Goal: Check status: Check status

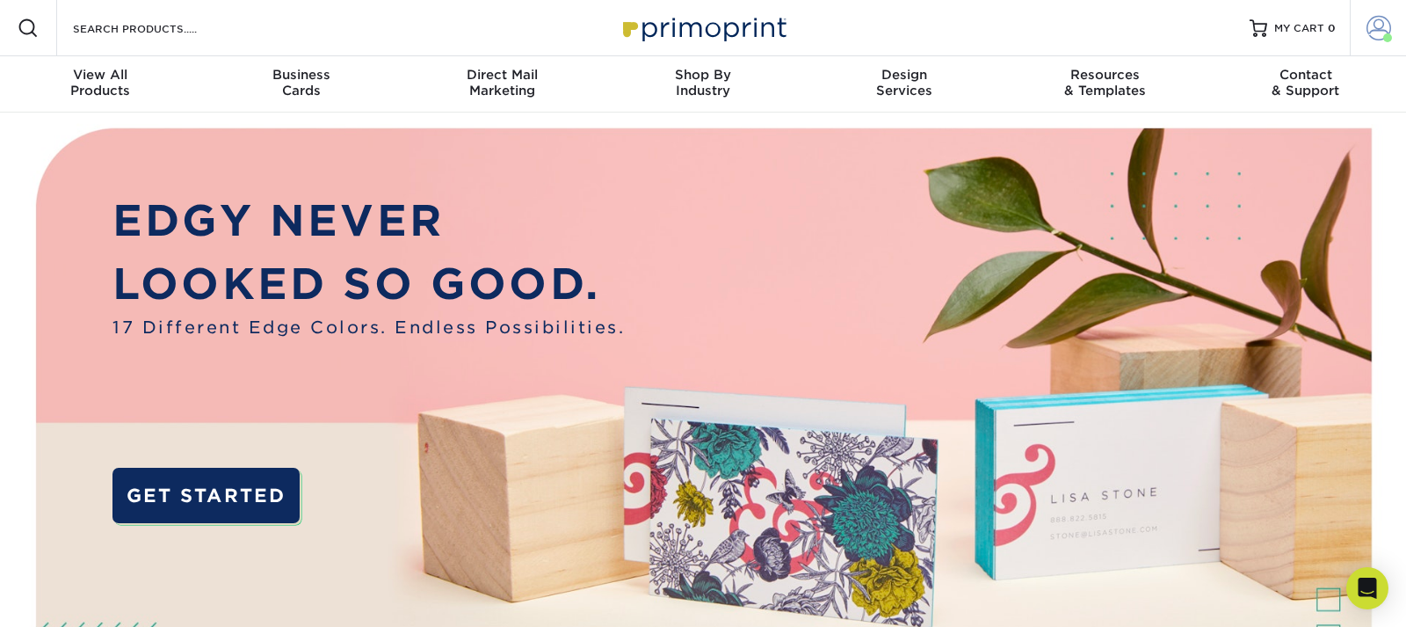
click at [1376, 31] on span at bounding box center [1379, 28] width 25 height 25
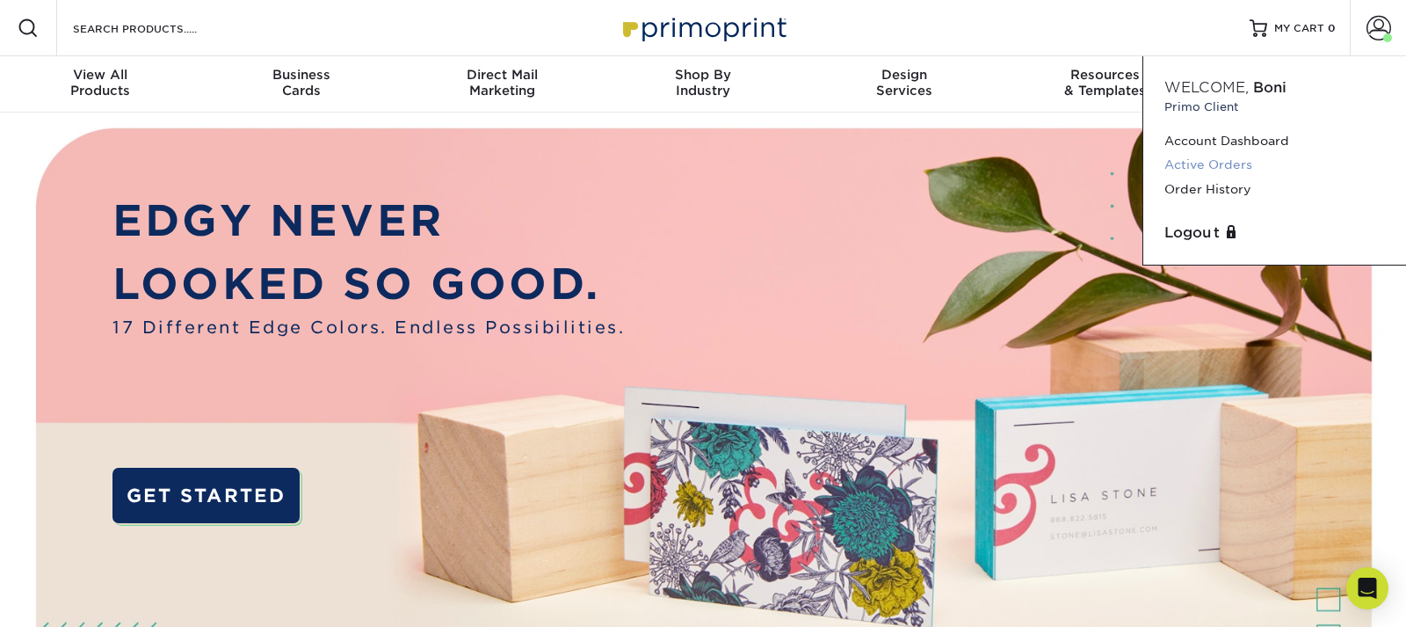
click at [1215, 169] on link "Active Orders" at bounding box center [1275, 165] width 221 height 24
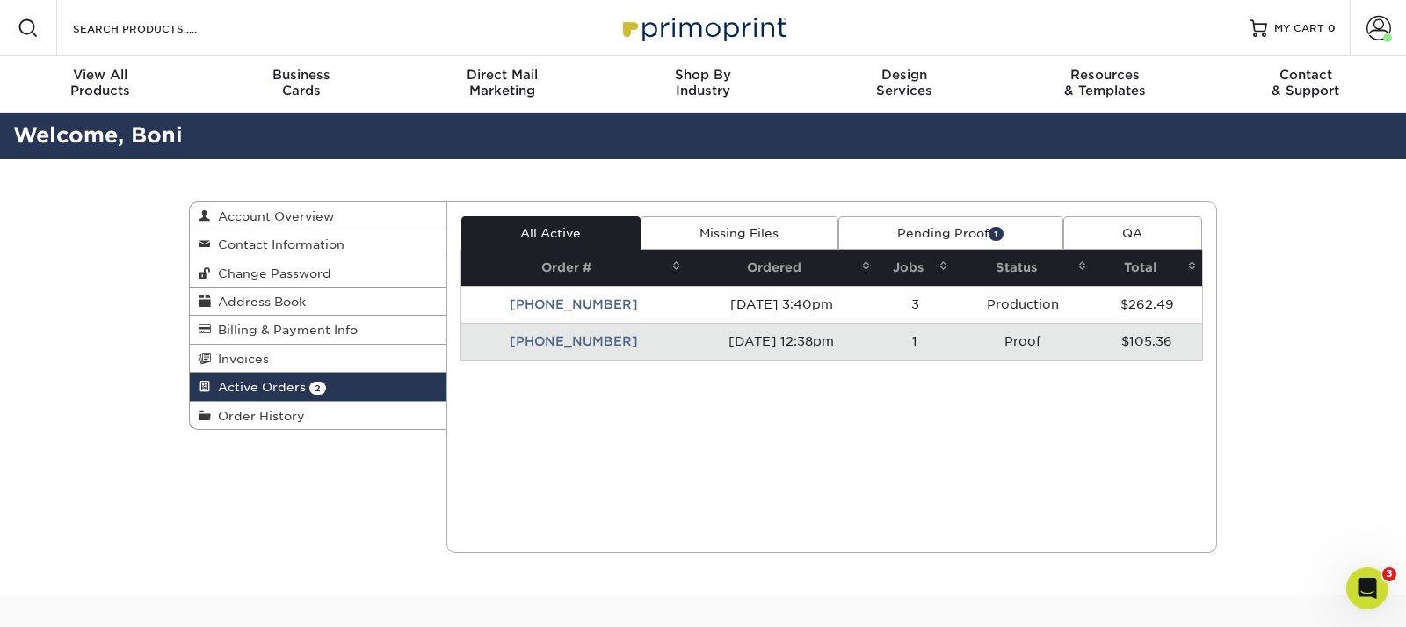
click at [566, 339] on td "[PHONE_NUMBER]" at bounding box center [573, 341] width 225 height 37
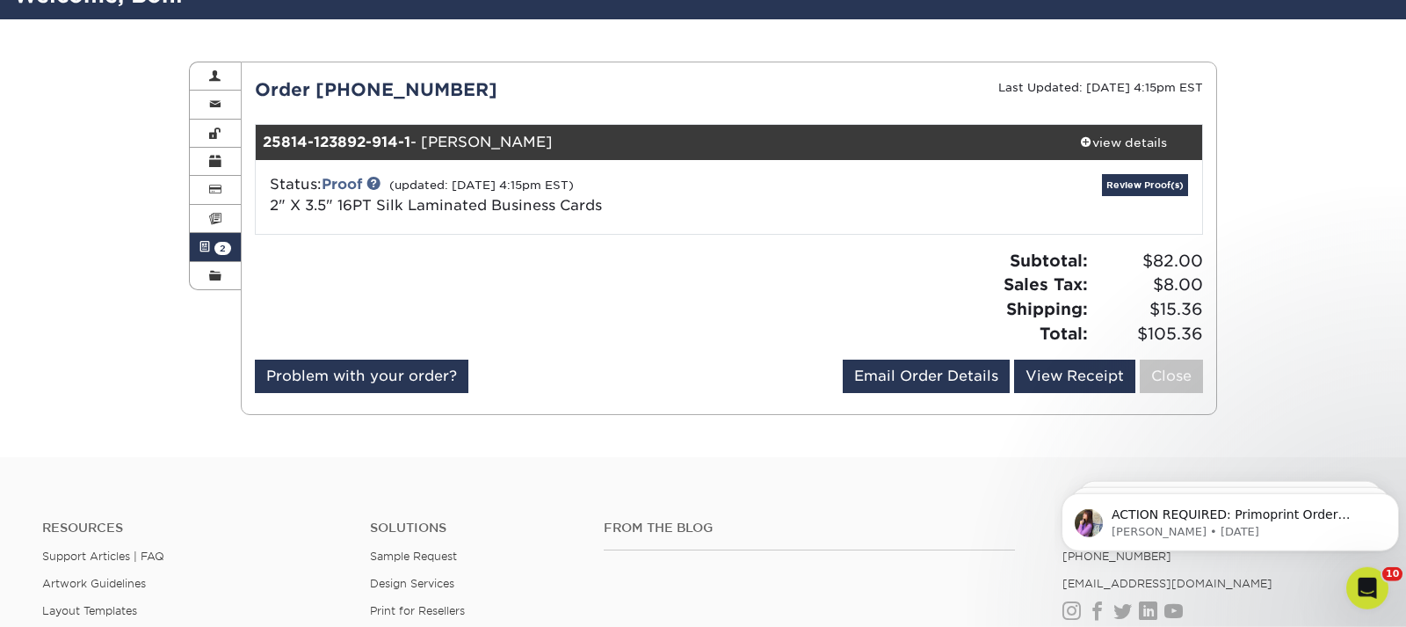
scroll to position [90, 0]
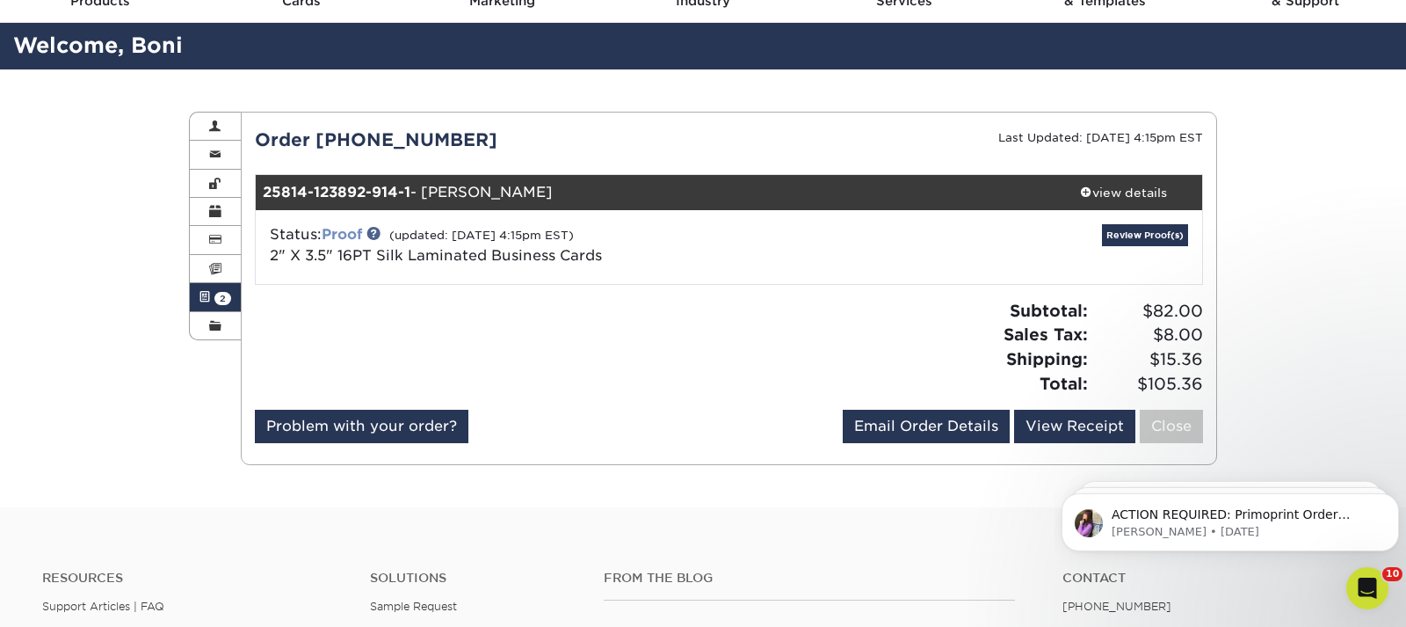
click at [351, 232] on link "Proof" at bounding box center [342, 234] width 40 height 17
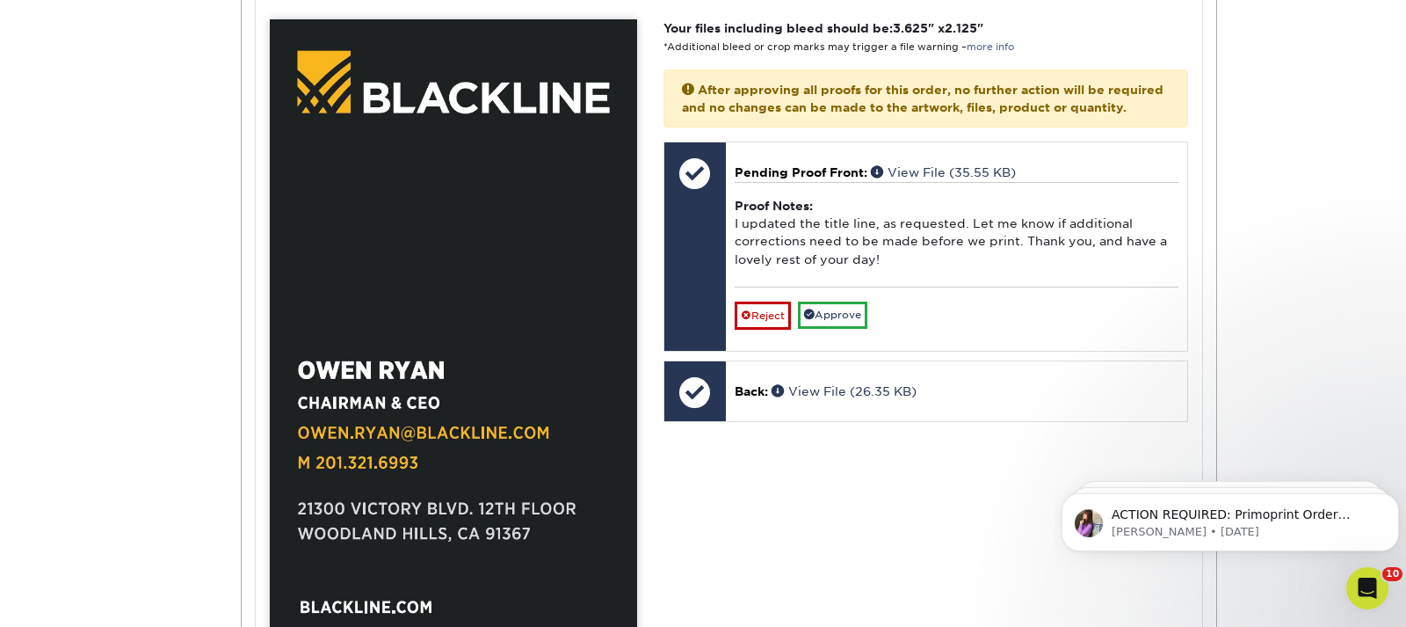
scroll to position [807, 0]
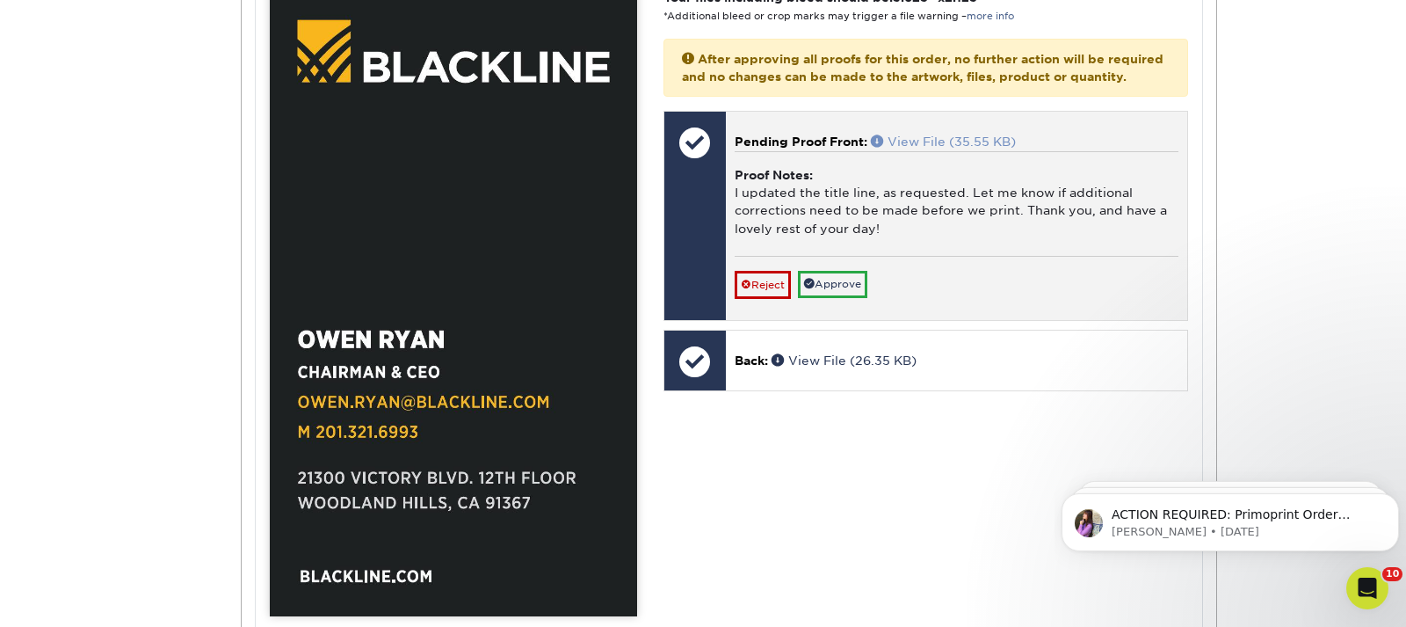
click at [918, 149] on link "View File (35.55 KB)" at bounding box center [943, 141] width 145 height 14
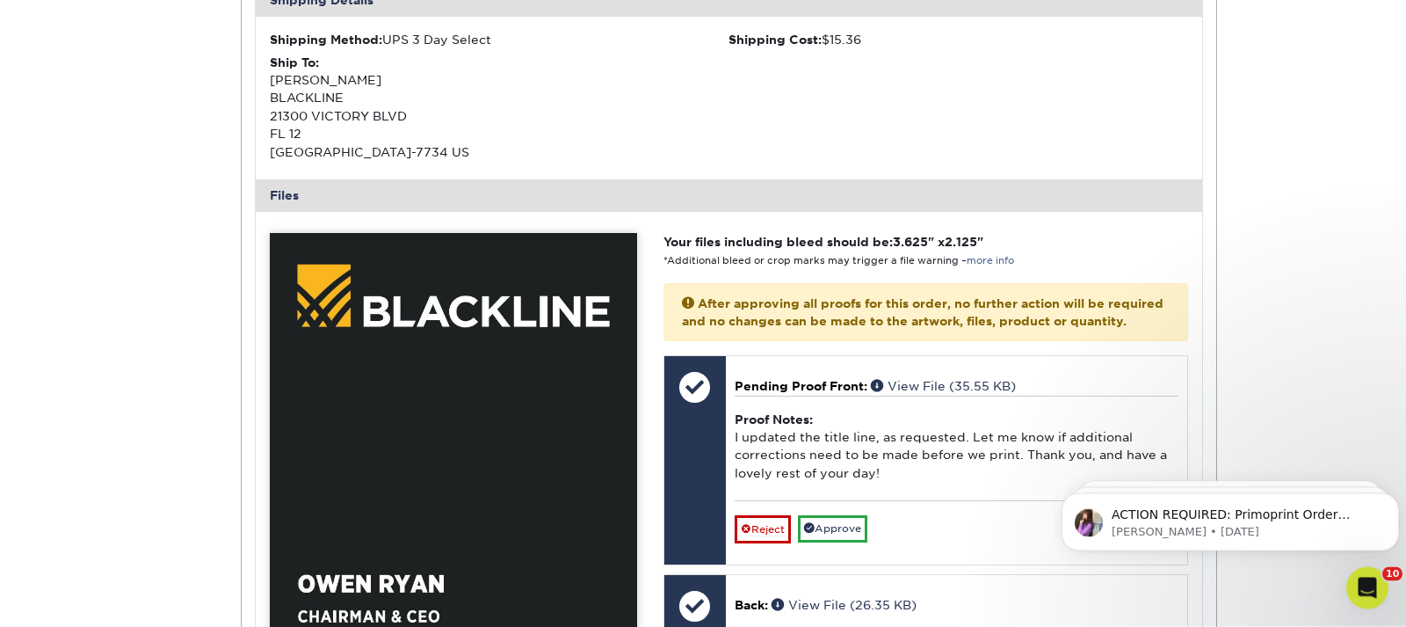
scroll to position [269, 0]
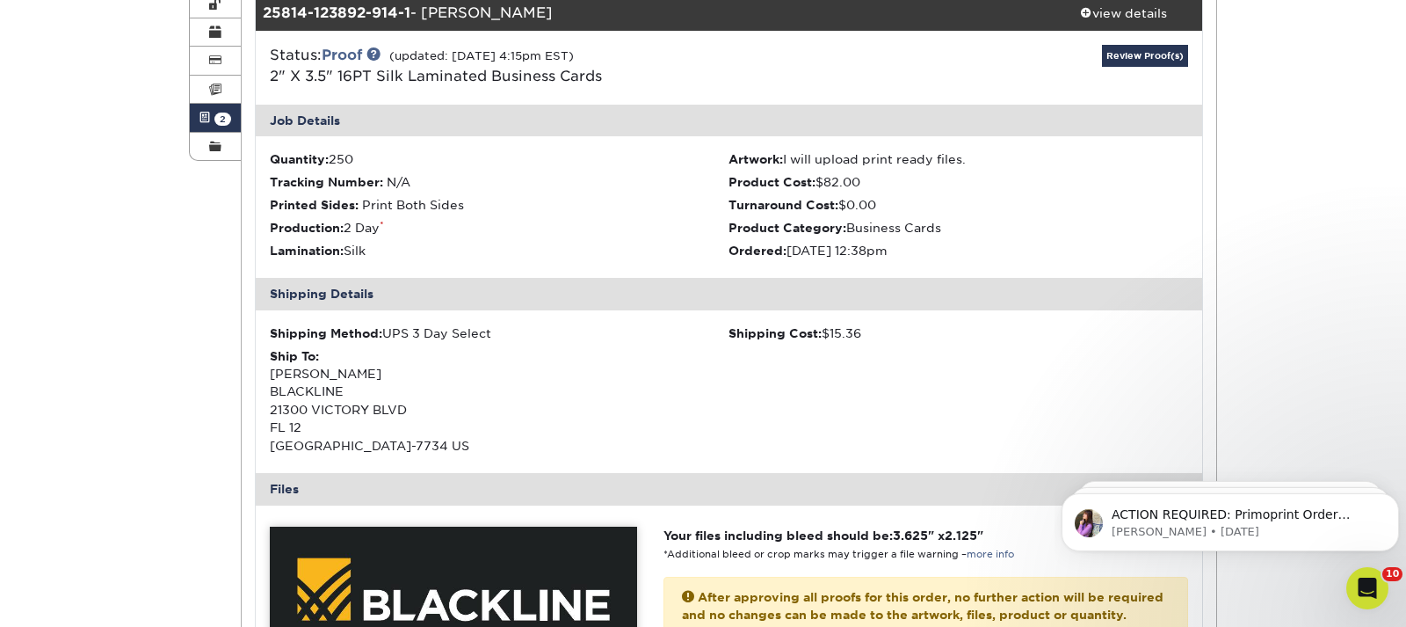
drag, startPoint x: 1285, startPoint y: 185, endPoint x: 1275, endPoint y: 186, distance: 9.8
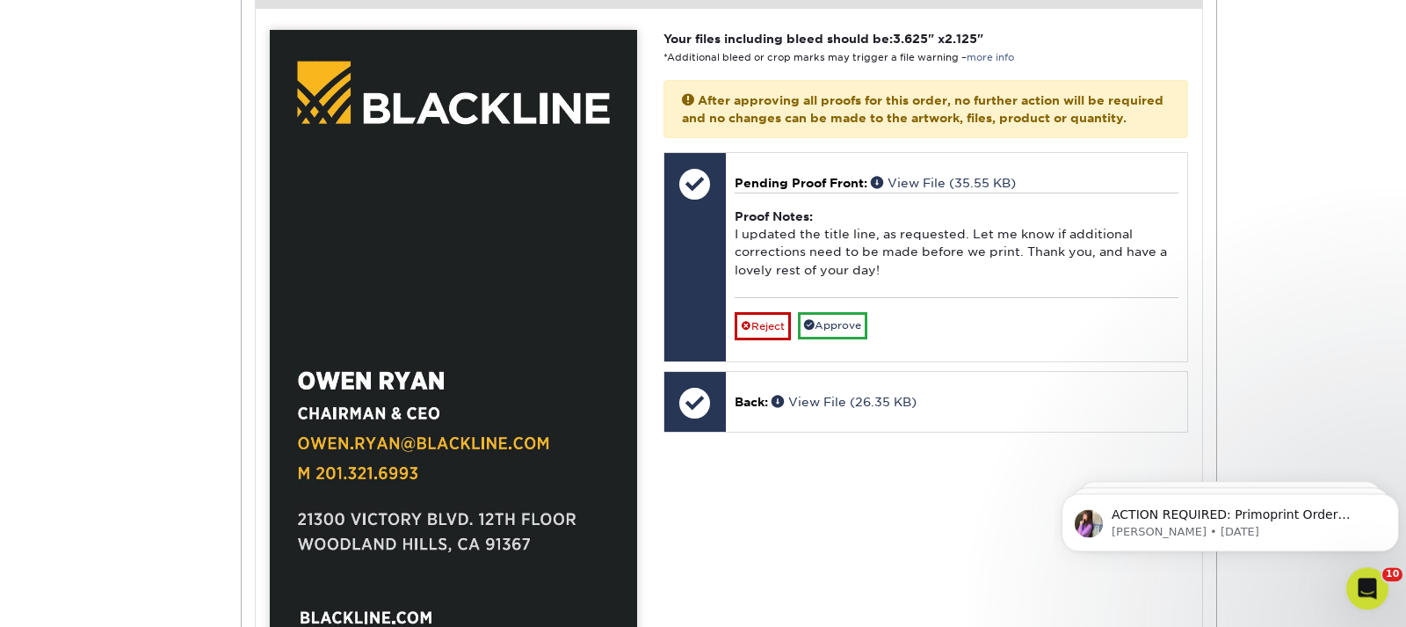
scroll to position [807, 0]
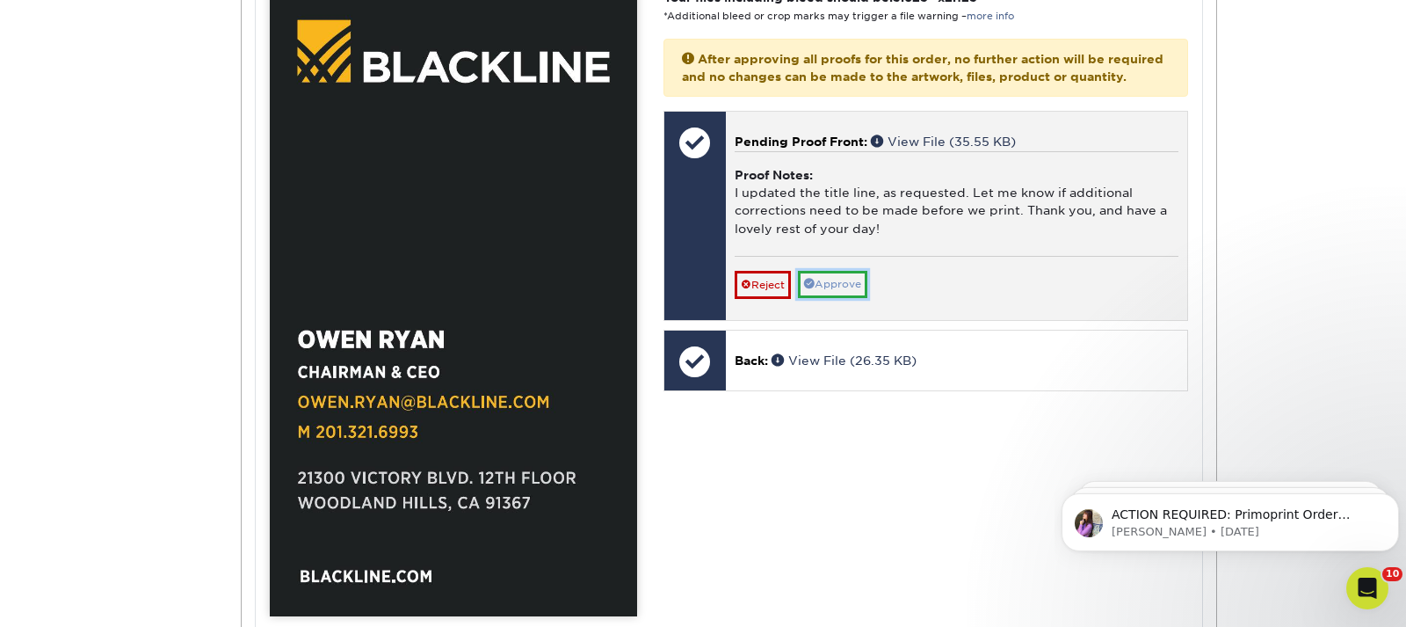
click at [850, 298] on link "Approve" at bounding box center [832, 284] width 69 height 27
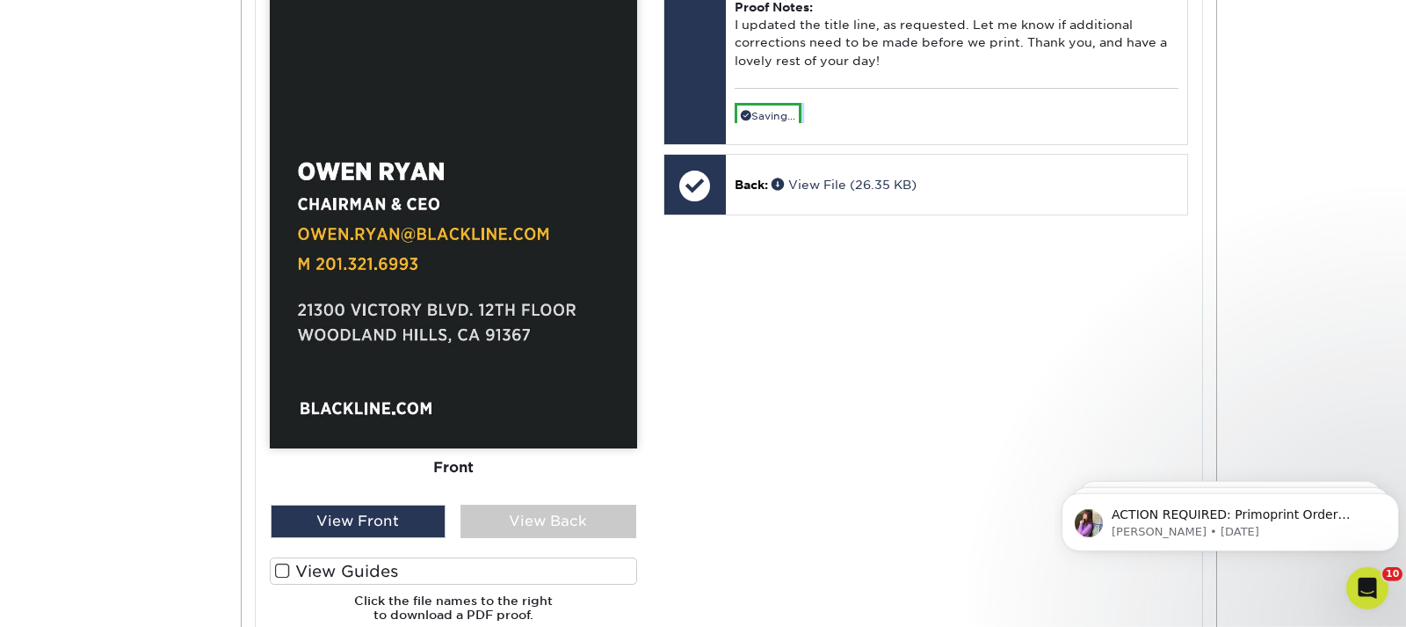
scroll to position [1076, 0]
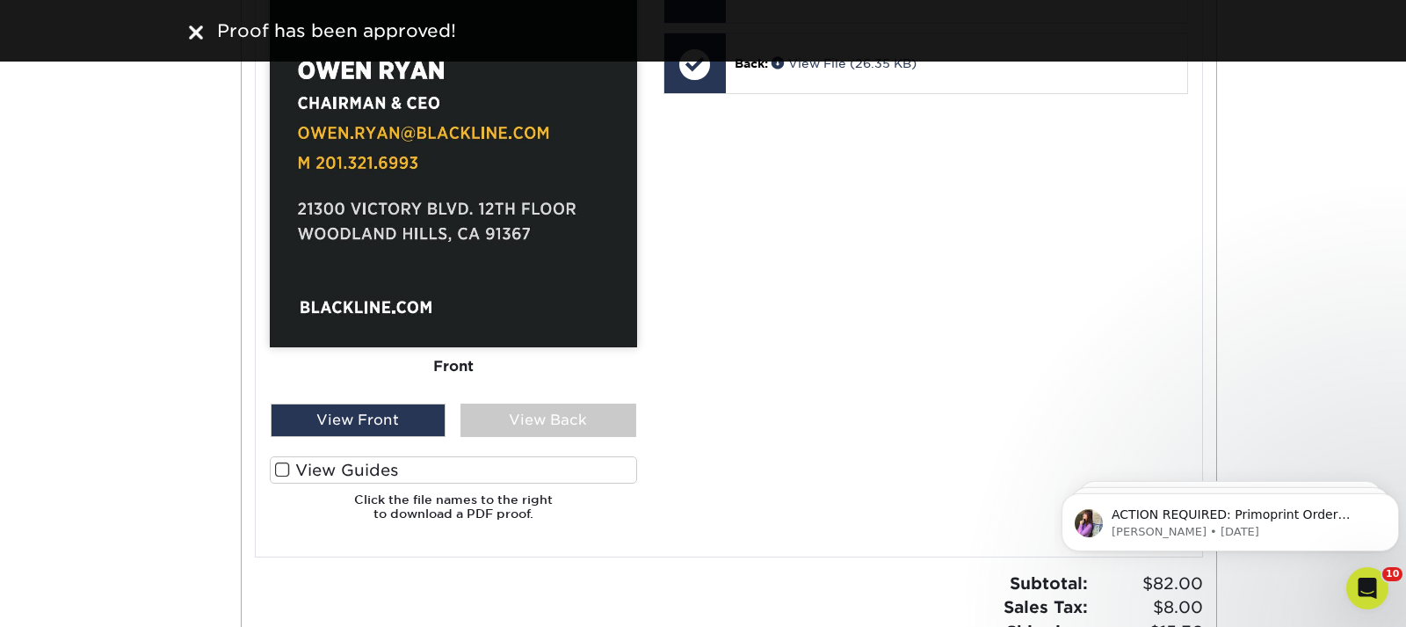
drag, startPoint x: 192, startPoint y: 28, endPoint x: 182, endPoint y: 40, distance: 15.5
click at [190, 30] on img at bounding box center [196, 32] width 14 height 14
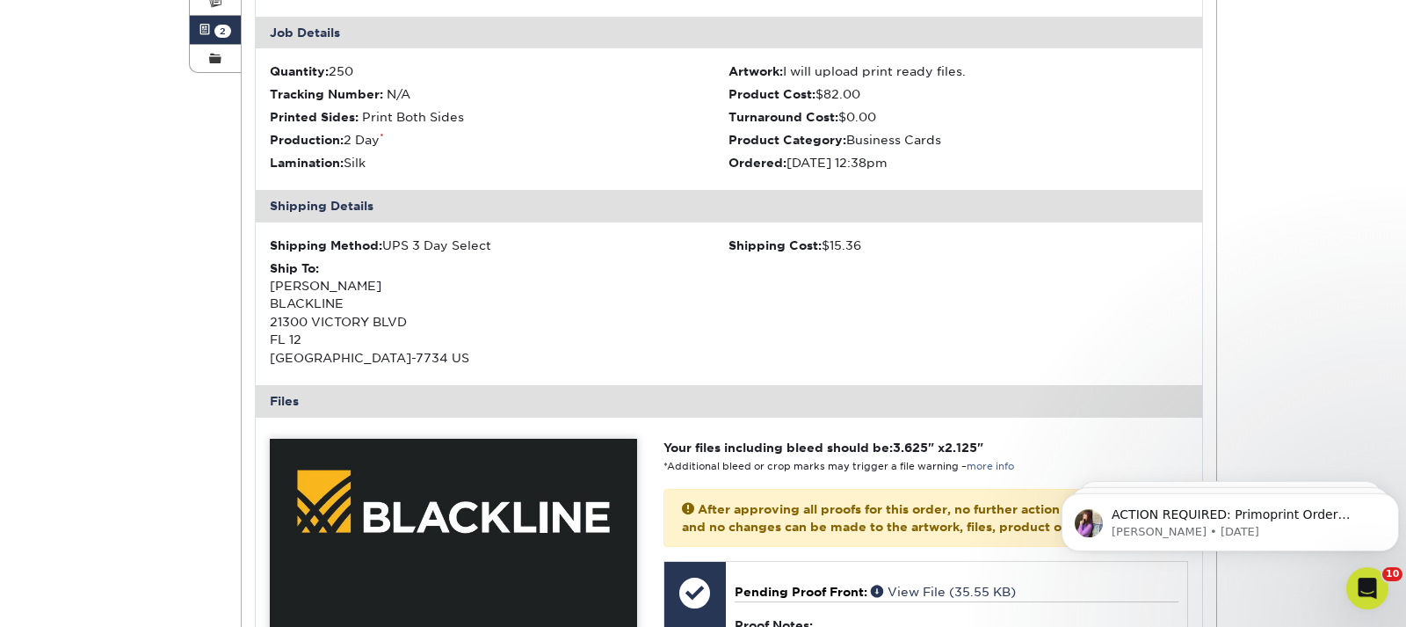
scroll to position [269, 0]
